Goal: Information Seeking & Learning: Check status

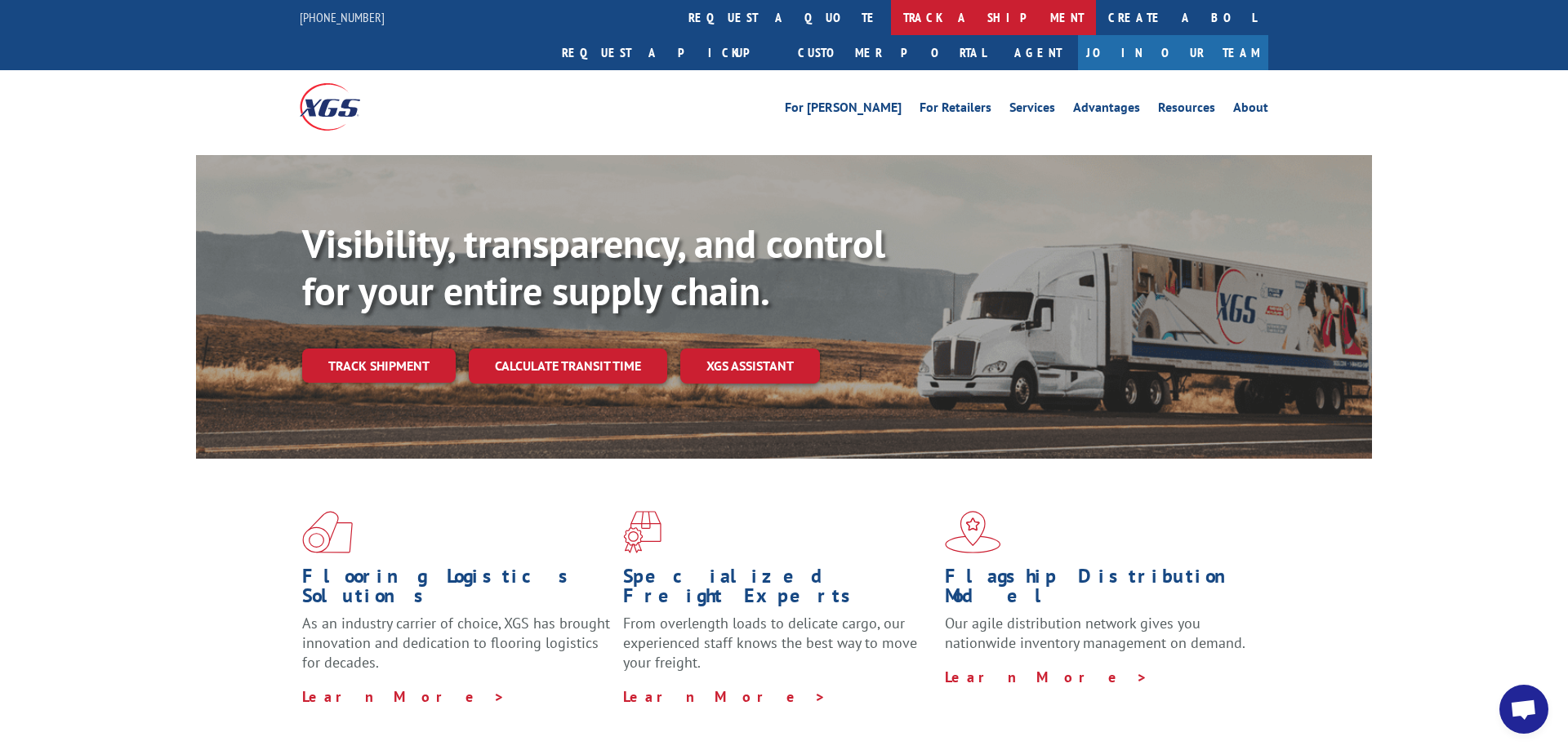
click at [890, 23] on link "track a shipment" at bounding box center [993, 18] width 205 height 35
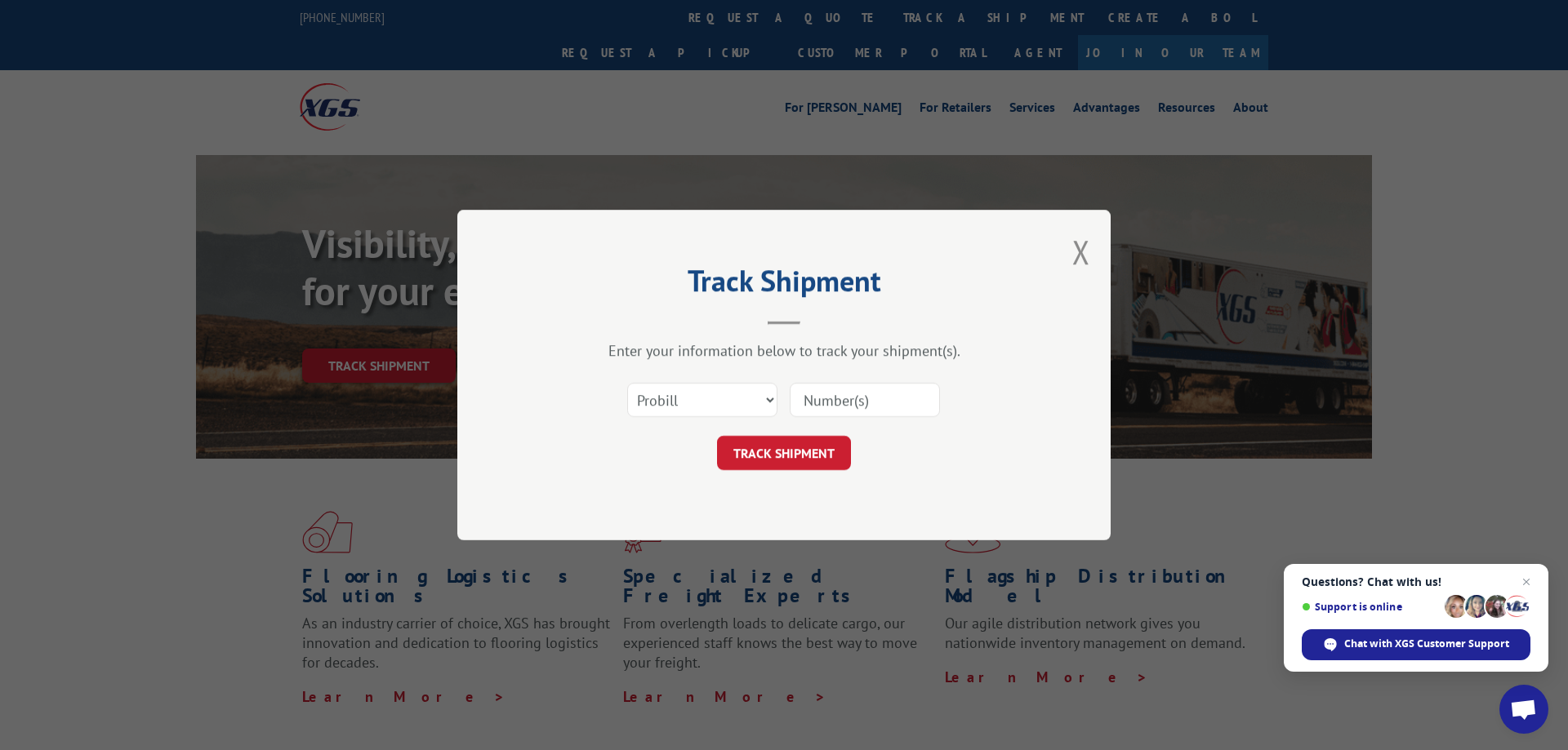
paste input "17444436"
type input "17444436"
click at [758, 468] on button "TRACK SHIPMENT" at bounding box center [784, 452] width 134 height 34
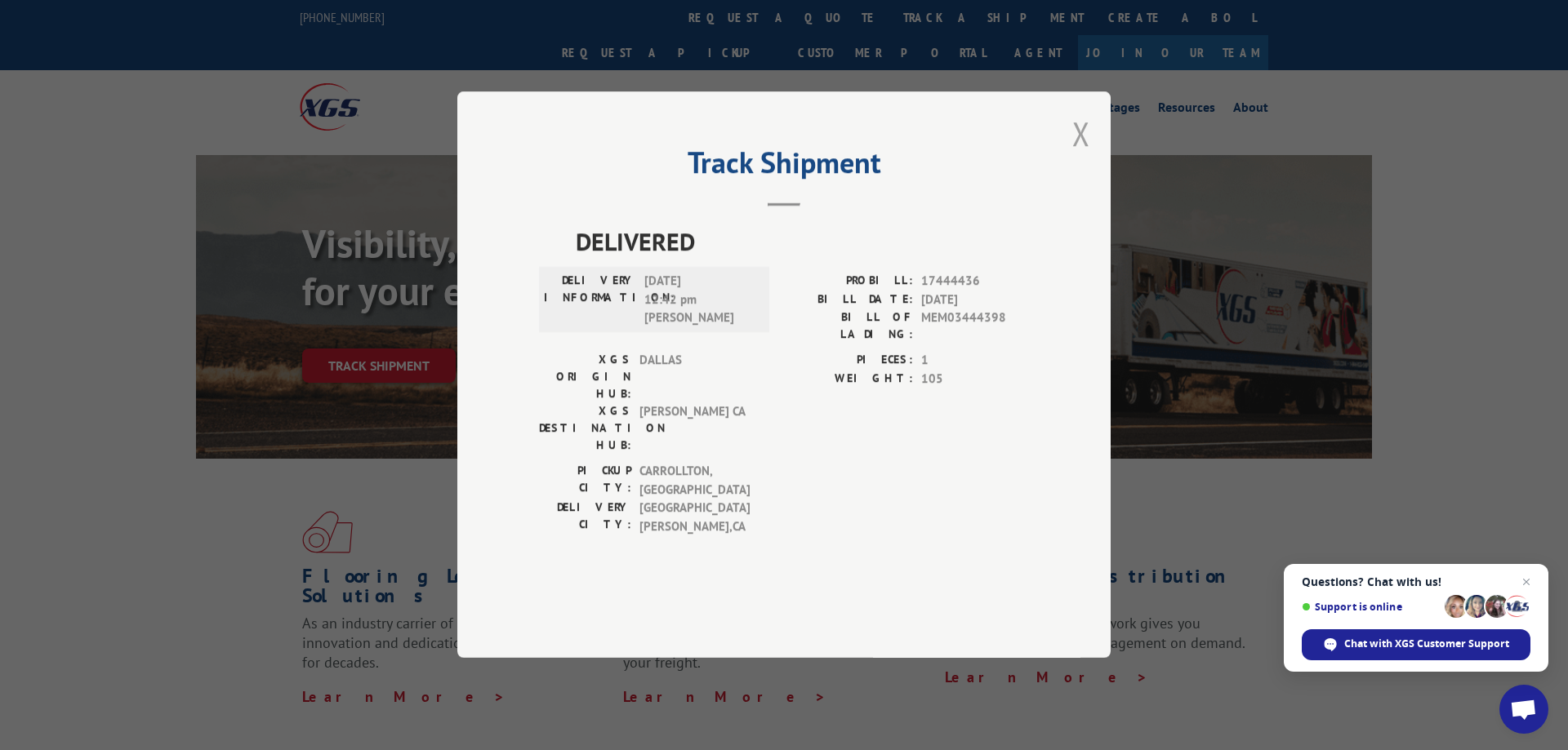
click at [1077, 155] on button "Close modal" at bounding box center [1080, 133] width 18 height 43
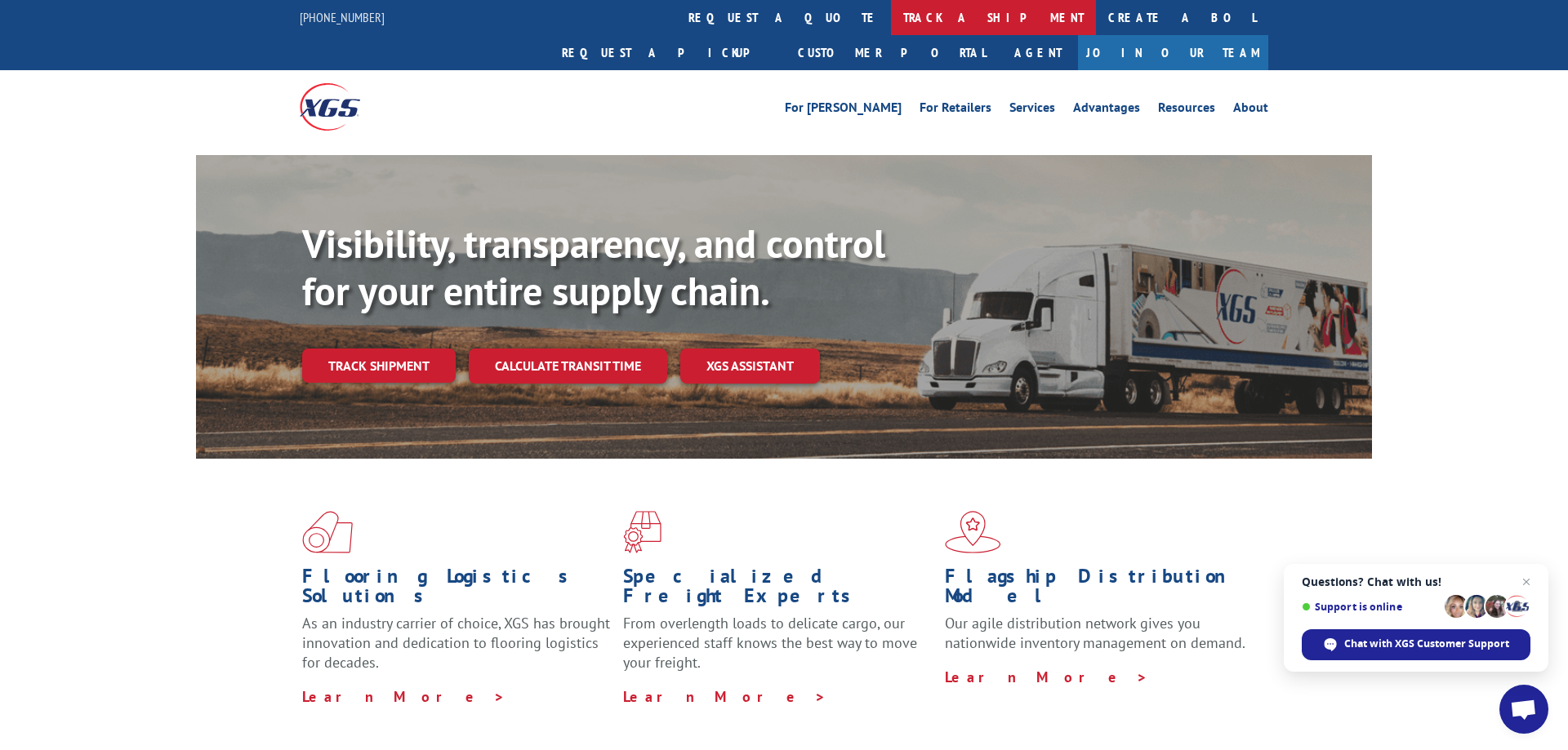
click at [890, 22] on link "track a shipment" at bounding box center [993, 18] width 205 height 35
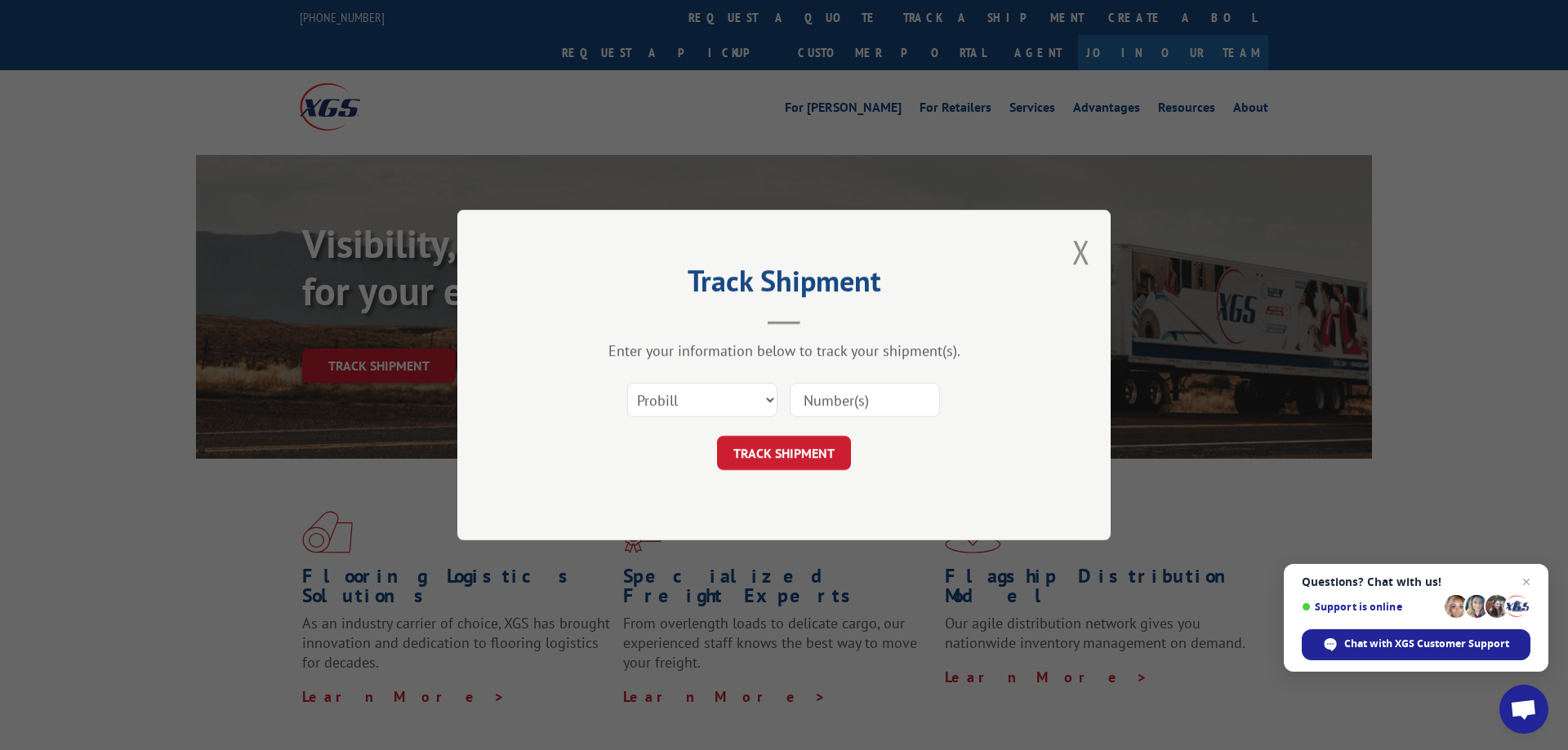
click at [849, 393] on input at bounding box center [865, 399] width 150 height 34
paste input "17444437"
type input "17444437"
click at [811, 452] on button "TRACK SHIPMENT" at bounding box center [784, 452] width 134 height 34
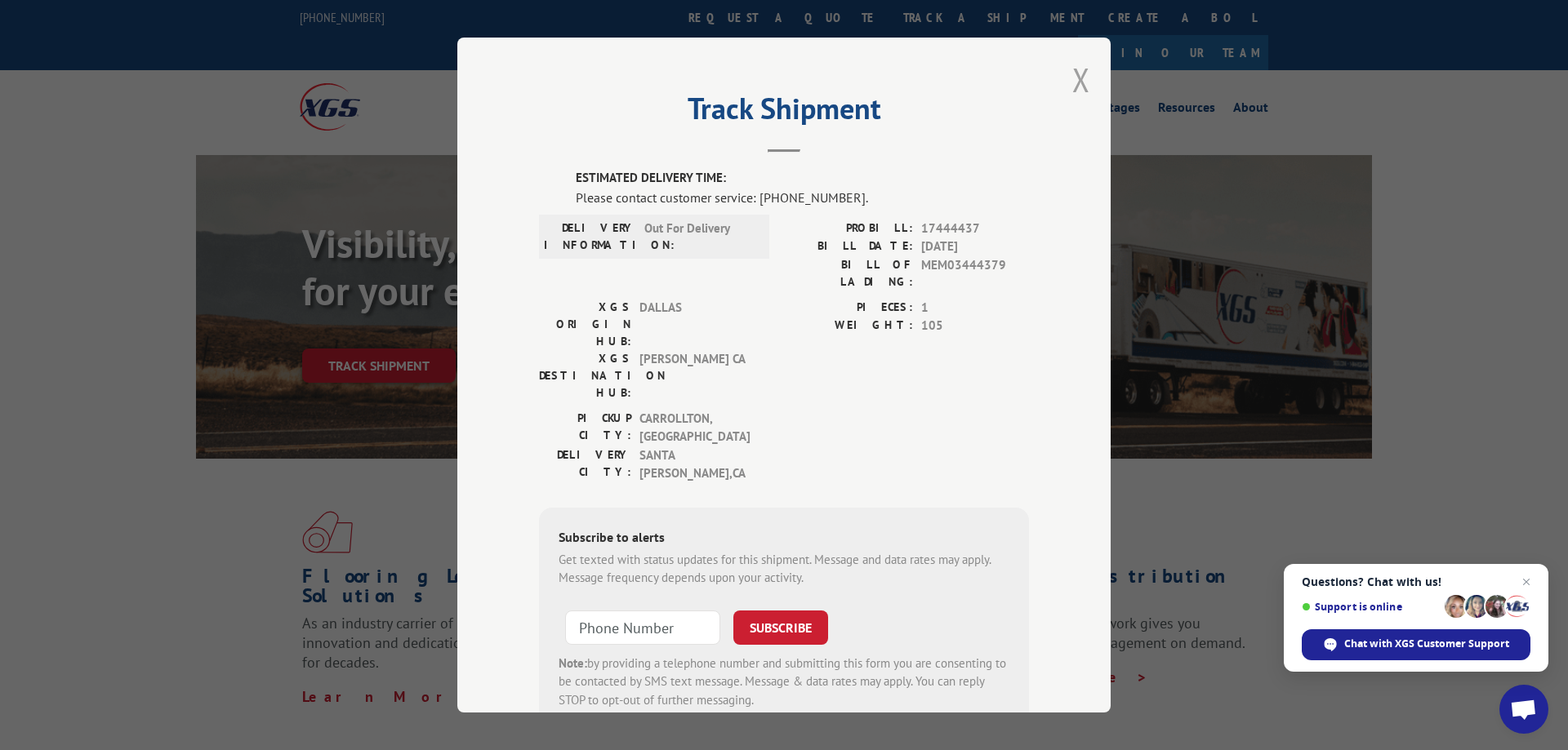
click at [1079, 85] on button "Close modal" at bounding box center [1080, 79] width 18 height 43
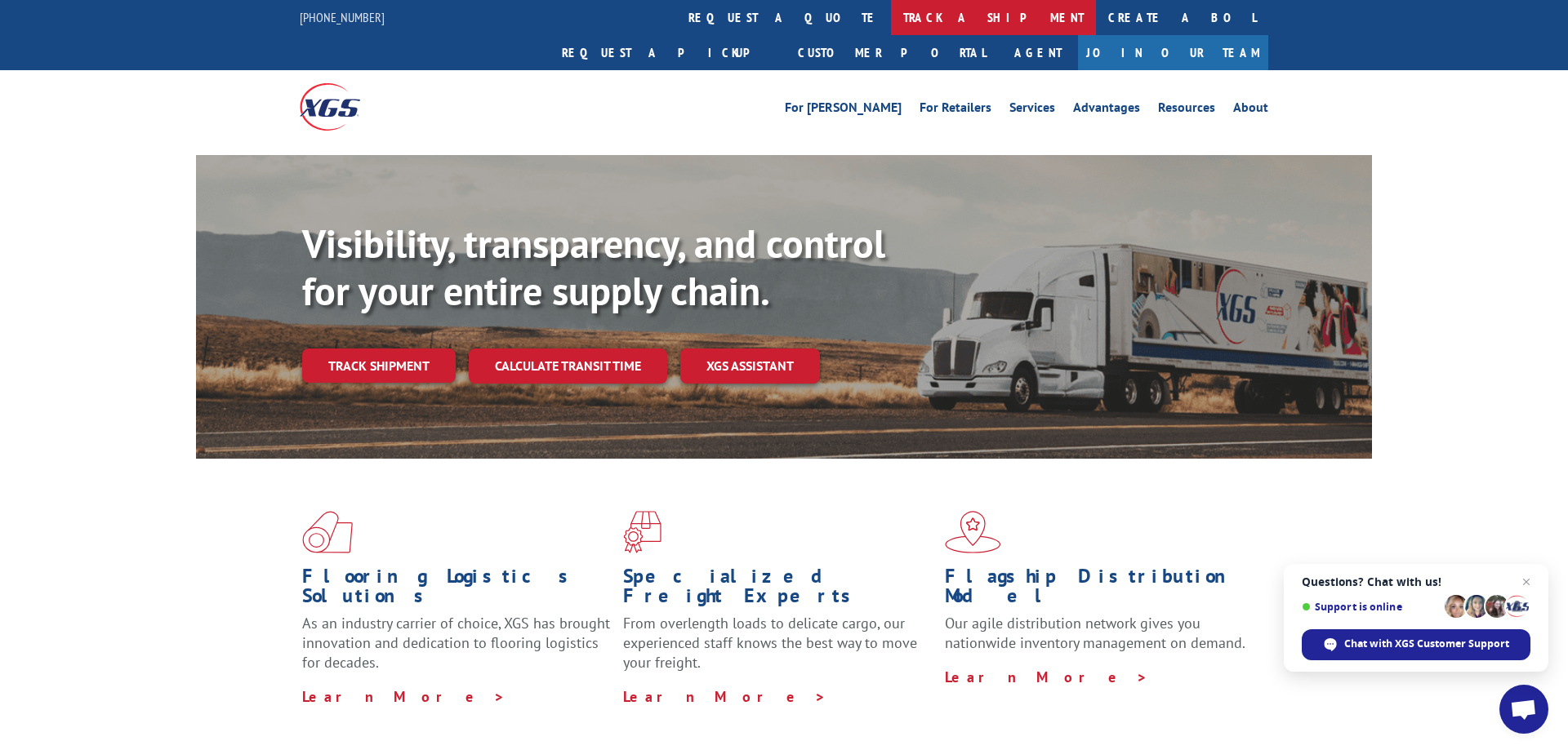
click at [890, 19] on link "track a shipment" at bounding box center [993, 18] width 205 height 35
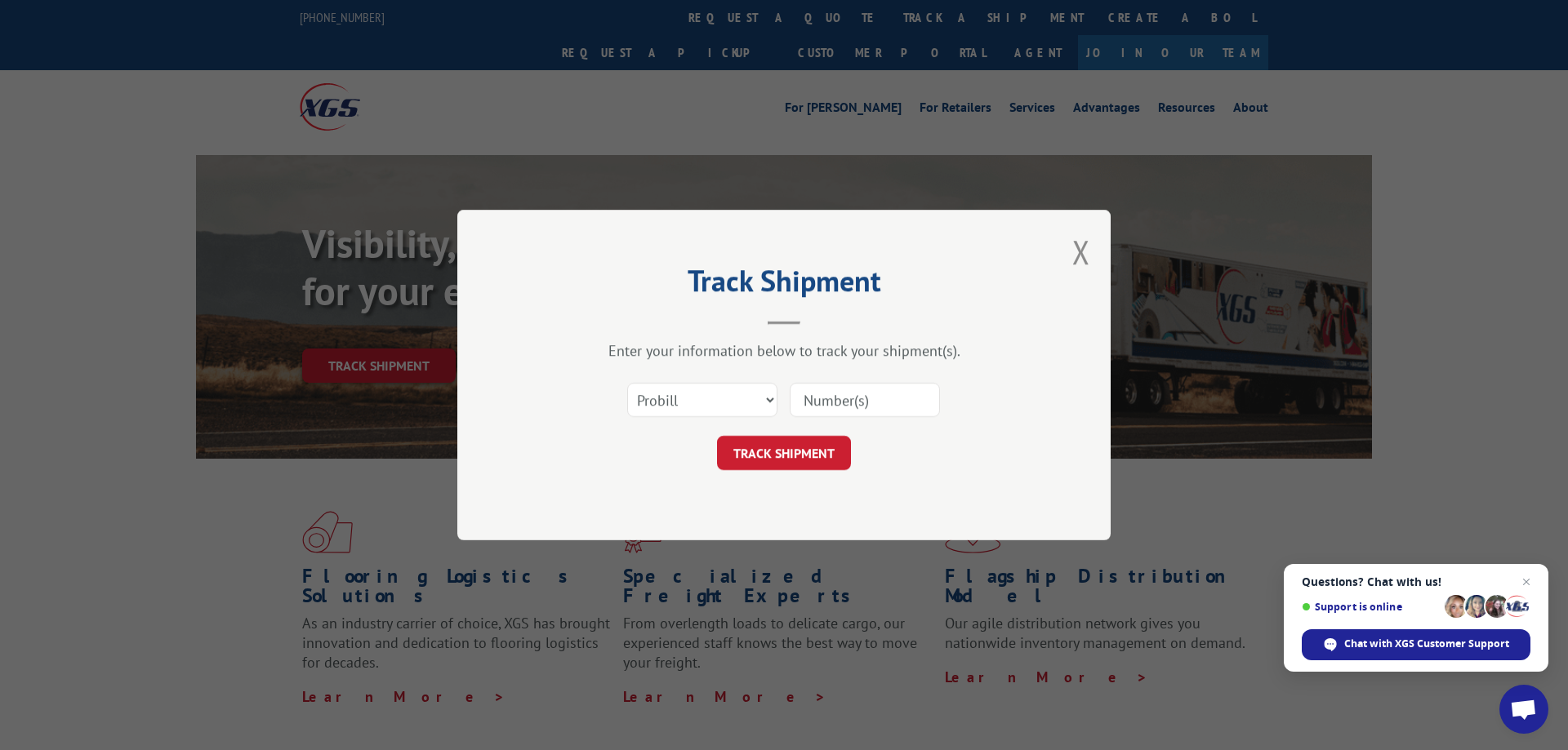
click at [832, 396] on input at bounding box center [865, 399] width 150 height 34
paste input "17444425"
type input "17444425"
click at [771, 447] on button "TRACK SHIPMENT" at bounding box center [784, 452] width 134 height 34
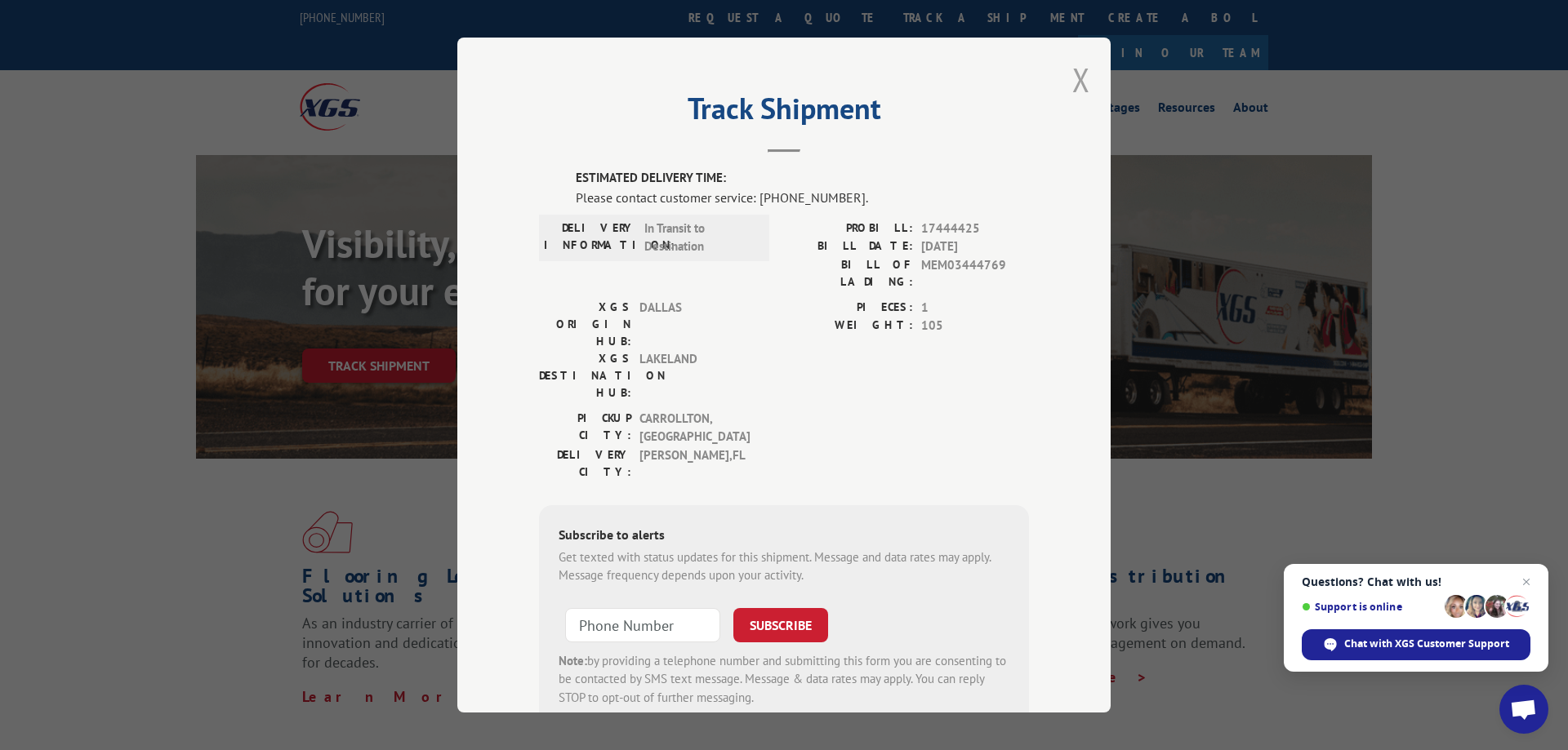
click at [1087, 81] on button "Close modal" at bounding box center [1080, 79] width 18 height 43
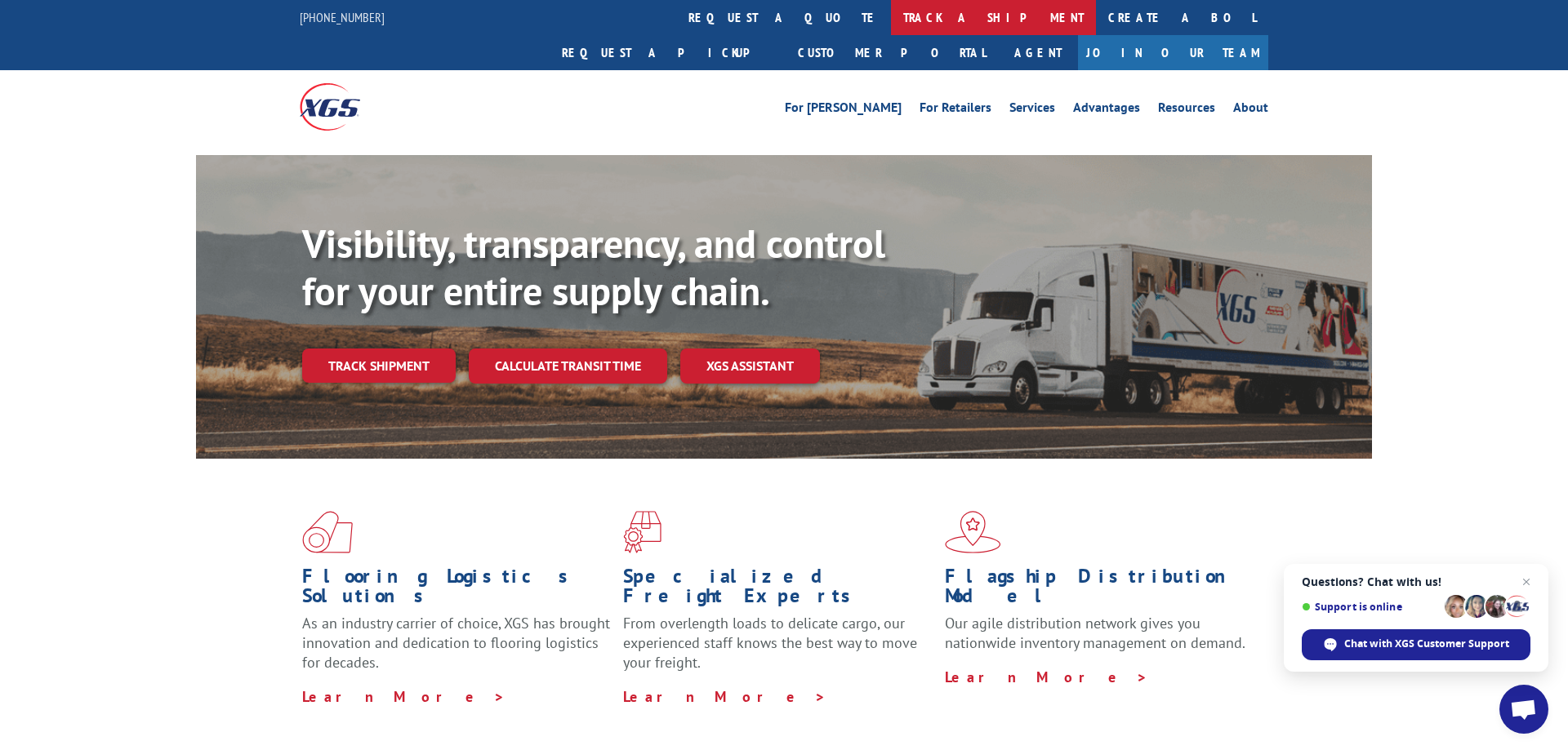
click at [890, 10] on link "track a shipment" at bounding box center [993, 18] width 205 height 35
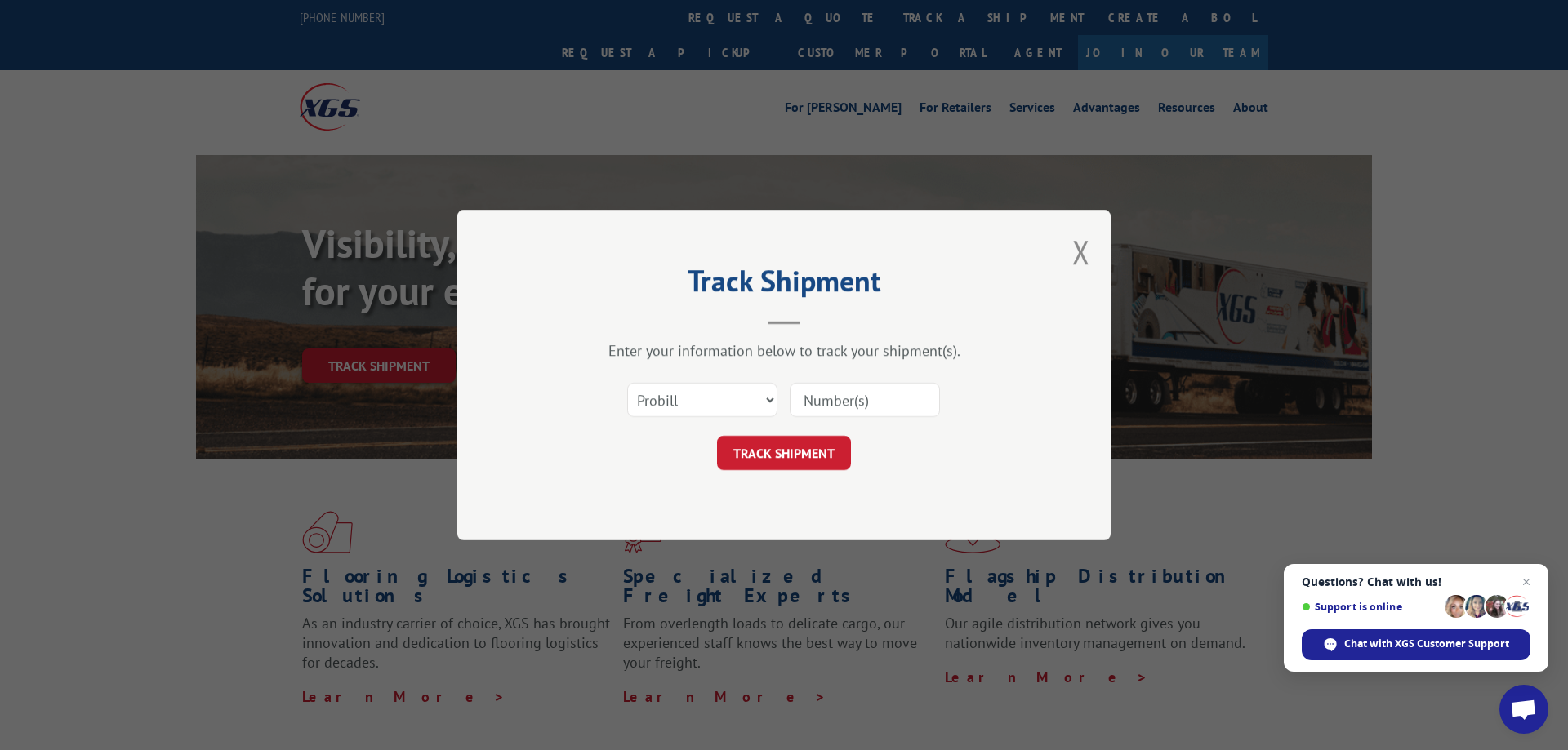
click at [803, 408] on input at bounding box center [865, 399] width 150 height 34
paste input "17444424"
type input "17444424"
click at [780, 445] on button "TRACK SHIPMENT" at bounding box center [784, 452] width 134 height 34
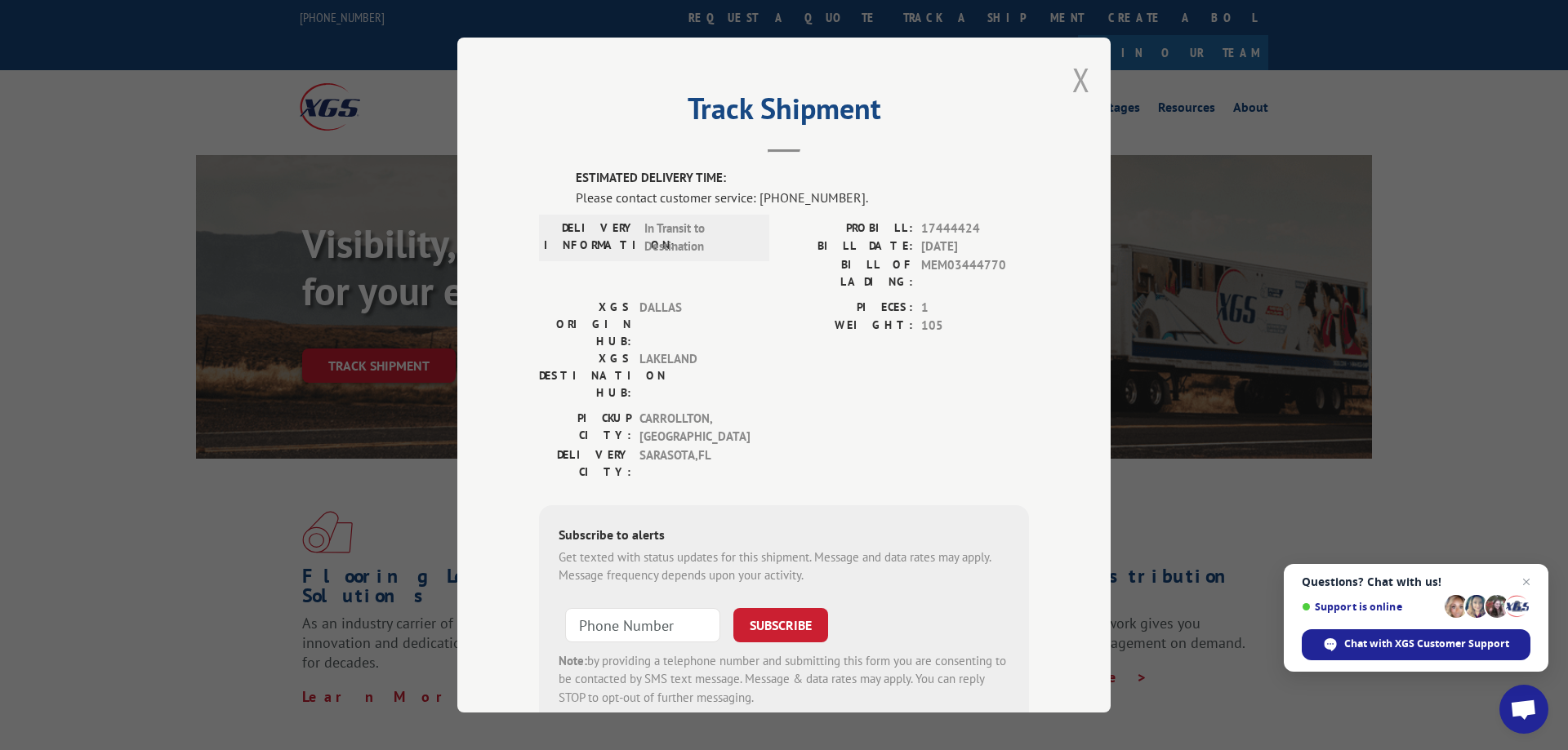
click at [1079, 84] on button "Close modal" at bounding box center [1080, 79] width 18 height 43
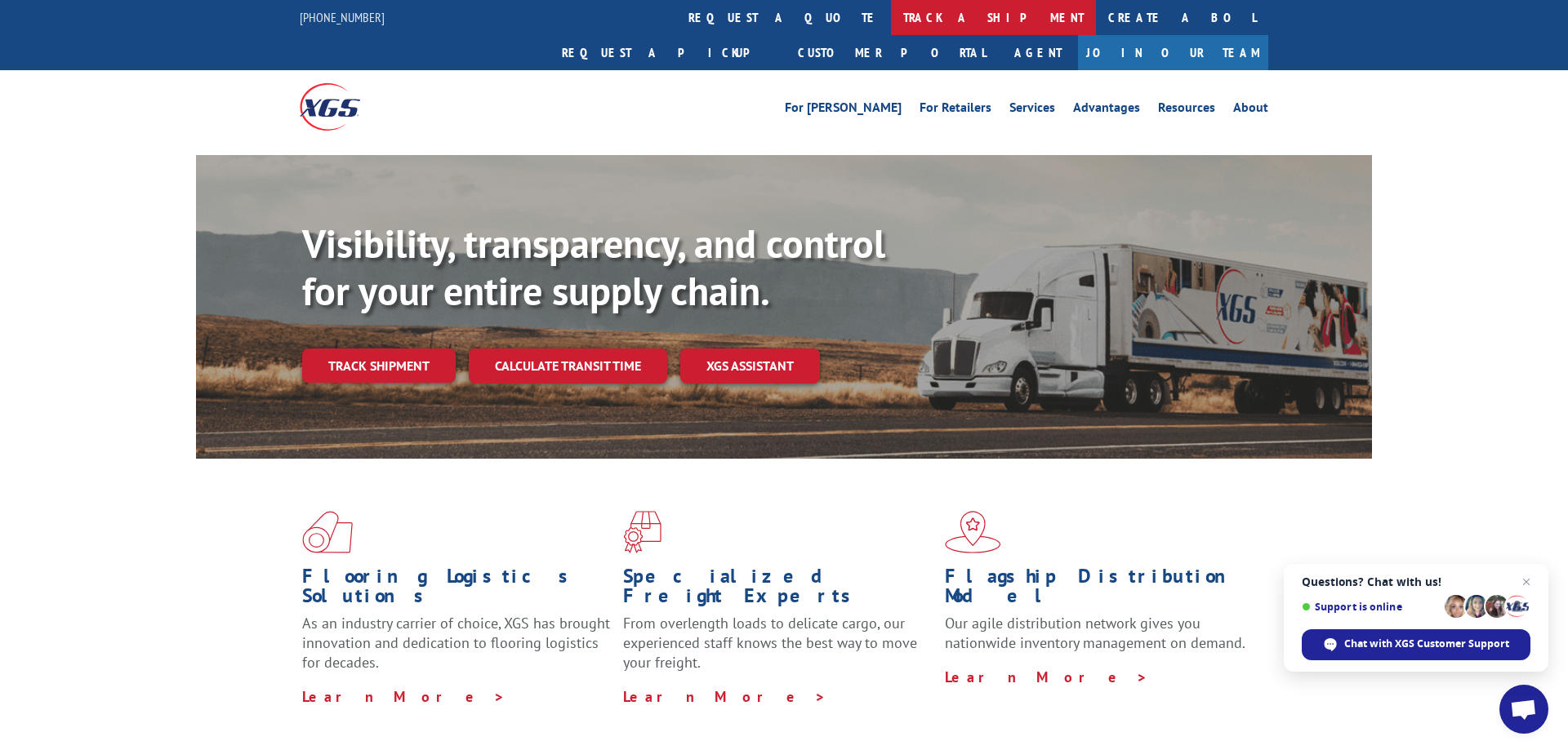
click at [890, 24] on link "track a shipment" at bounding box center [993, 18] width 205 height 35
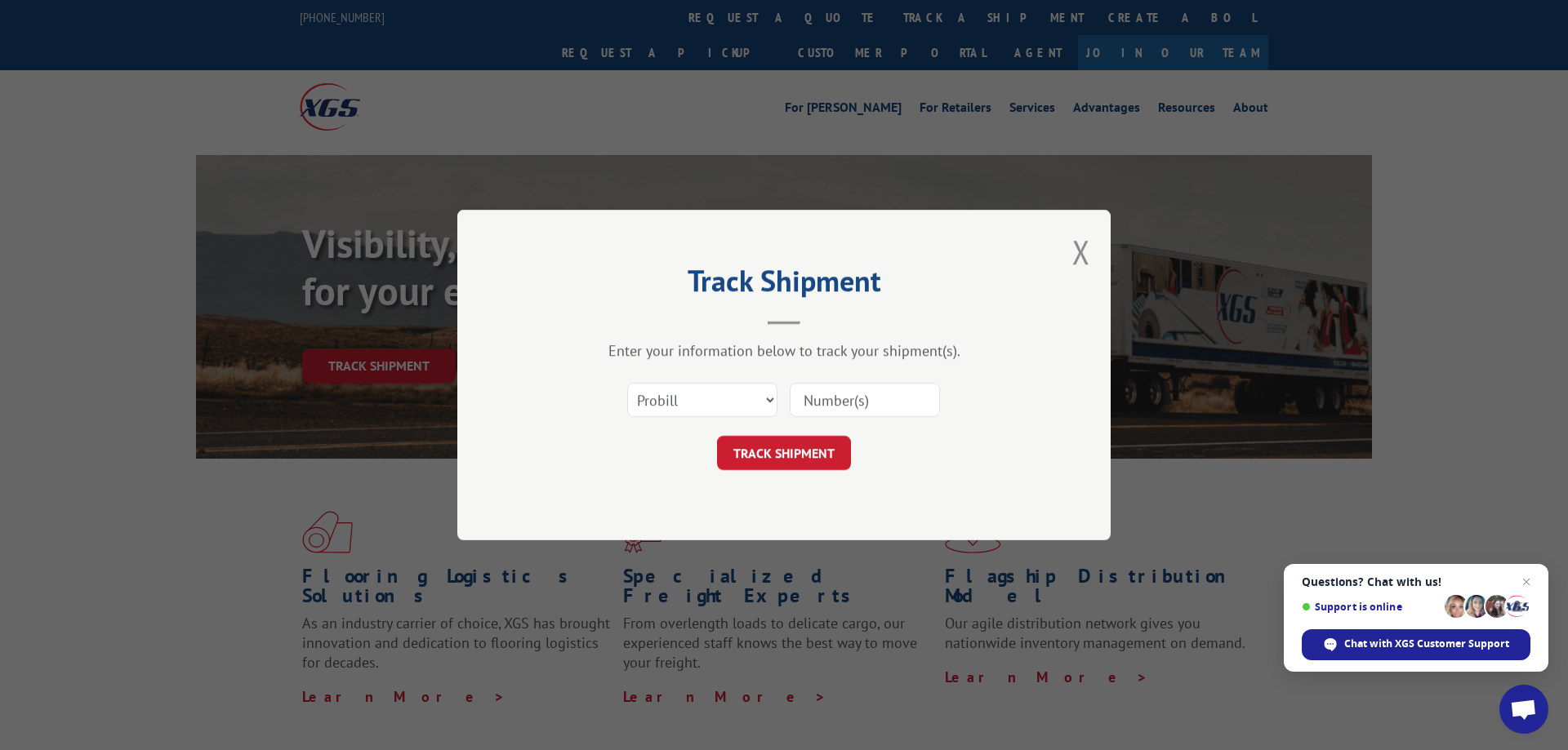
click at [814, 408] on input at bounding box center [865, 399] width 150 height 34
paste input "17444433"
type input "17444433"
click at [797, 453] on button "TRACK SHIPMENT" at bounding box center [784, 452] width 134 height 34
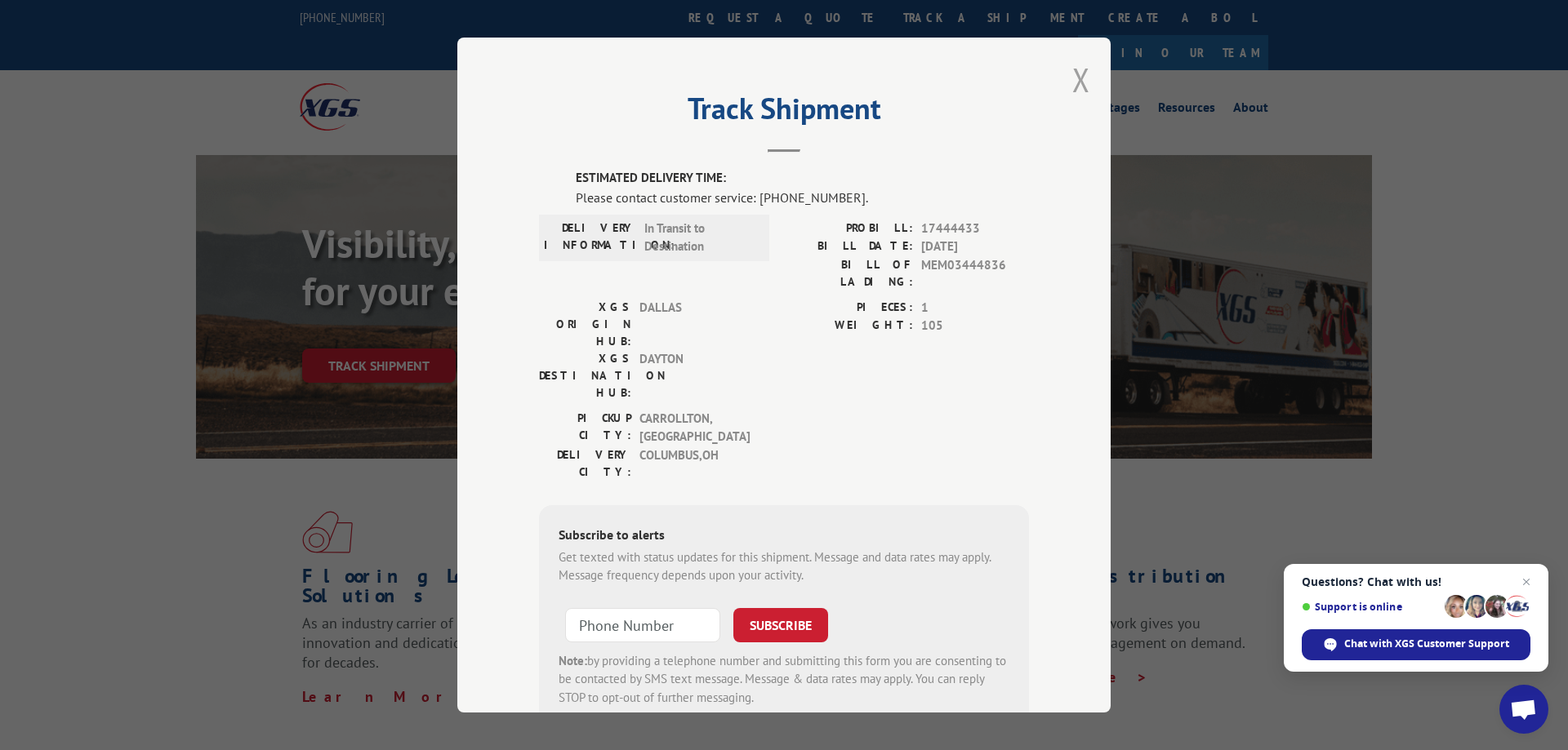
click at [1085, 82] on button "Close modal" at bounding box center [1080, 79] width 18 height 43
